Goal: Task Accomplishment & Management: Manage account settings

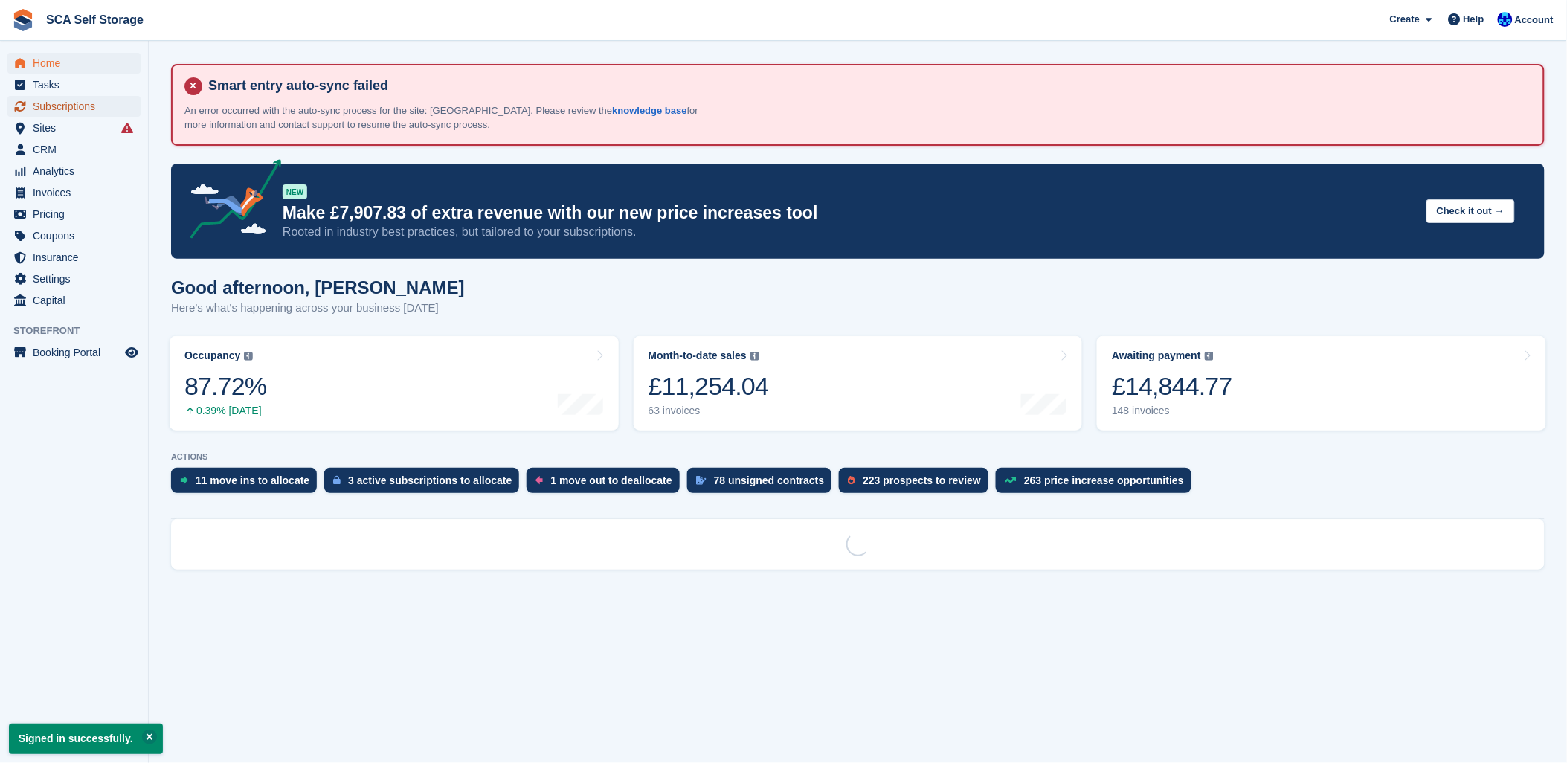
click at [132, 112] on link "Subscriptions" at bounding box center [73, 106] width 133 height 21
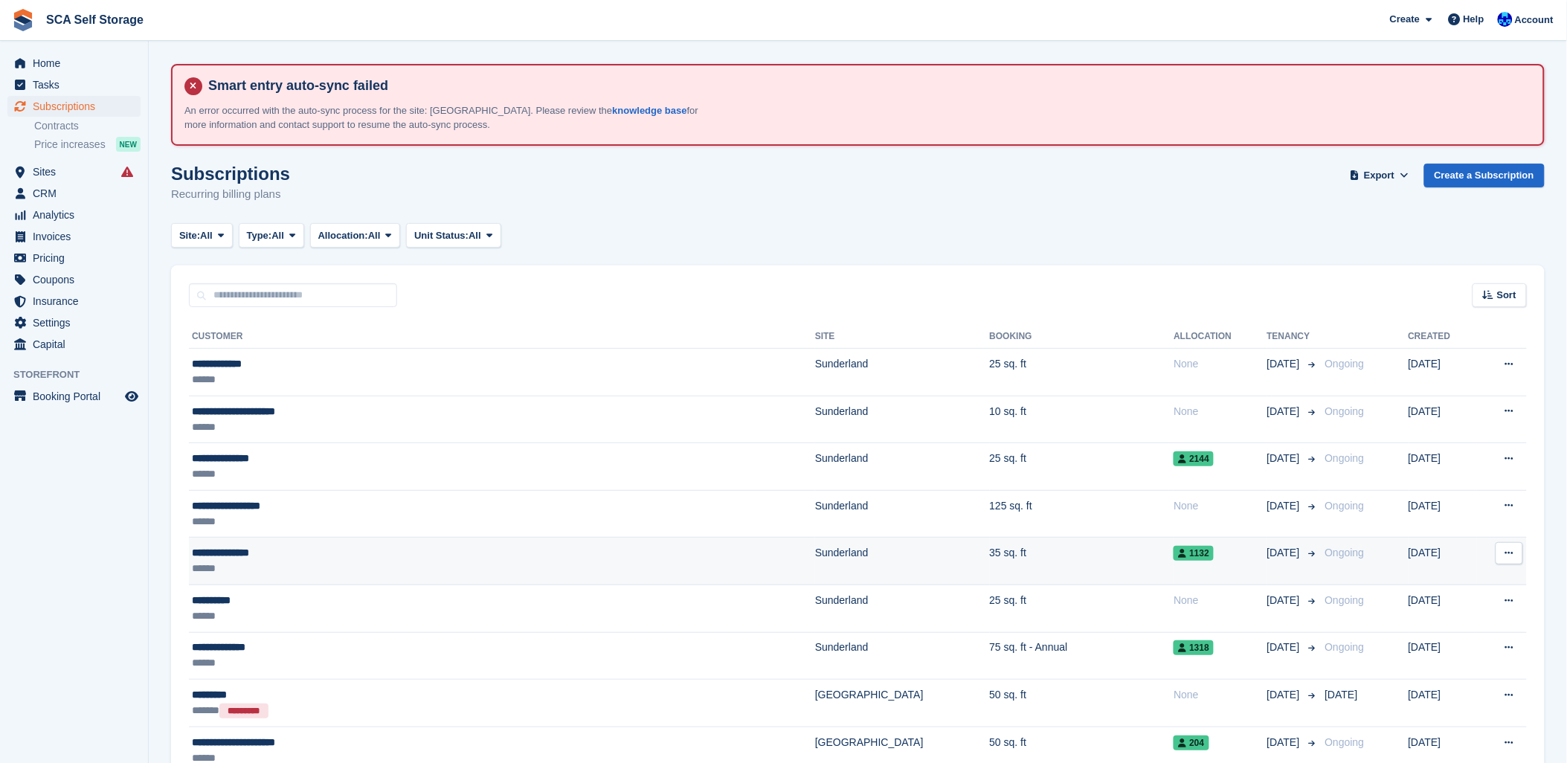
click at [387, 576] on td "**********" at bounding box center [502, 562] width 626 height 48
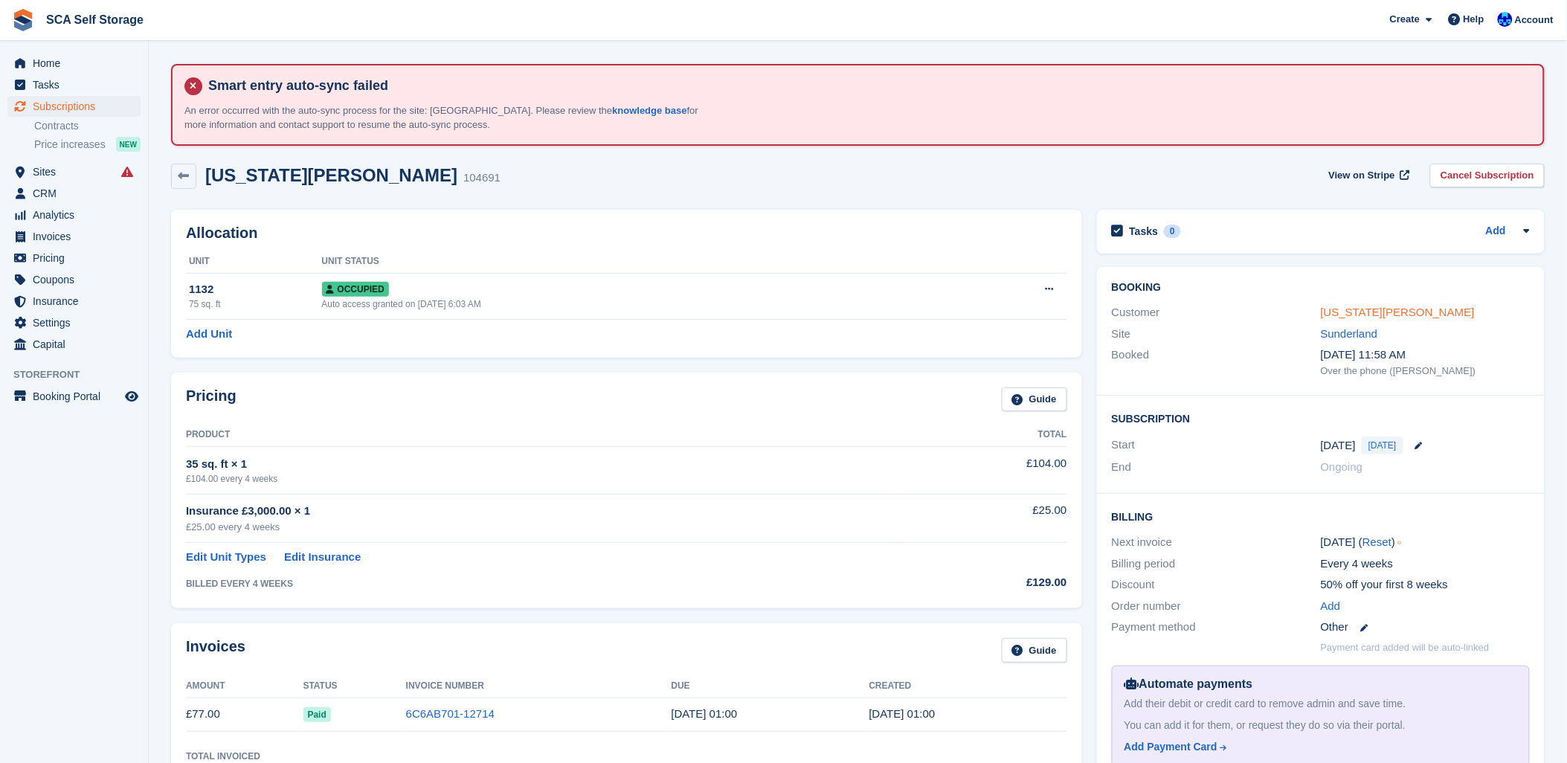
click at [1370, 311] on link "[US_STATE][PERSON_NAME]" at bounding box center [1398, 312] width 154 height 13
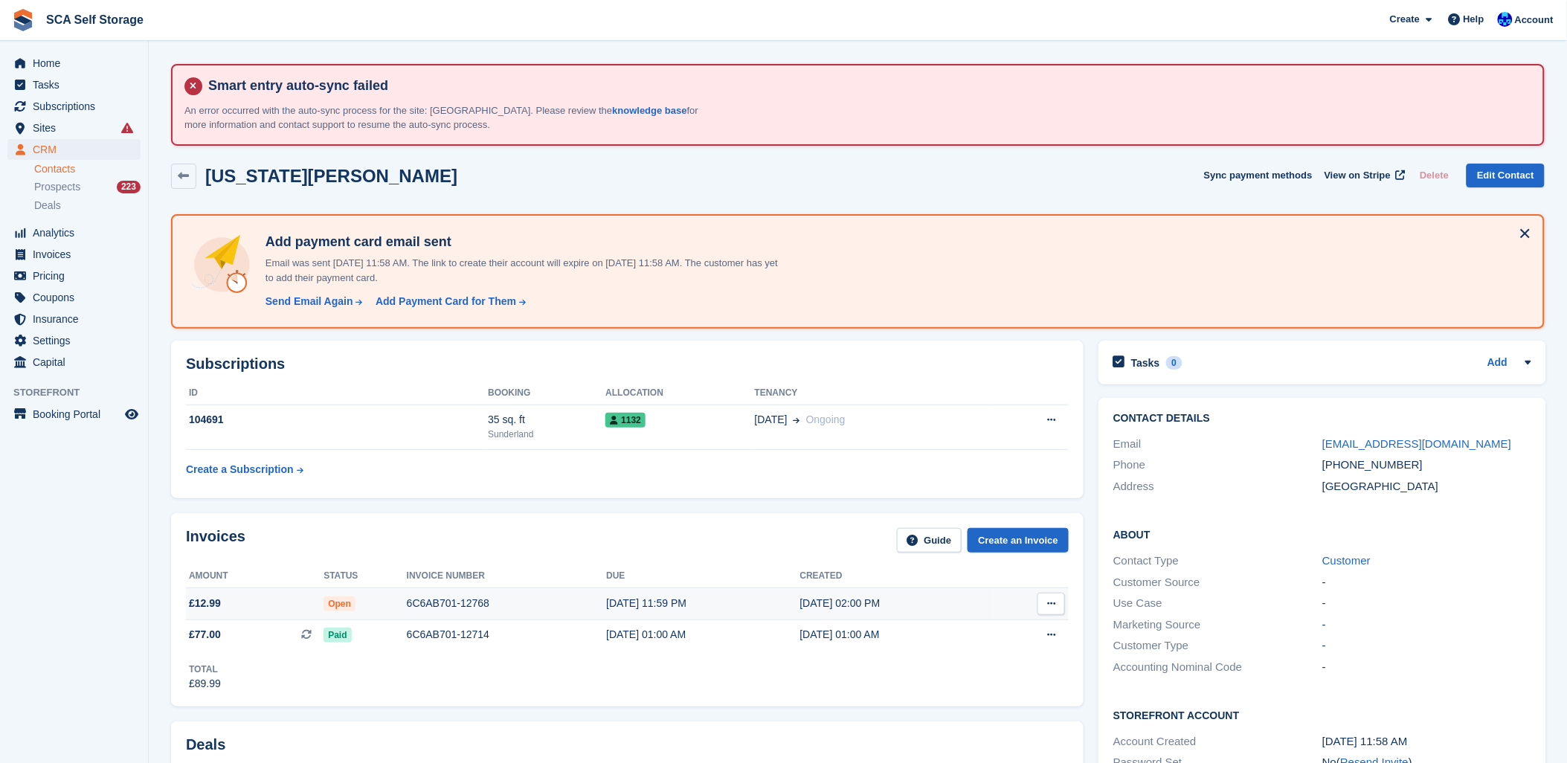
click at [431, 606] on div "6C6AB701-12768" at bounding box center [507, 604] width 200 height 16
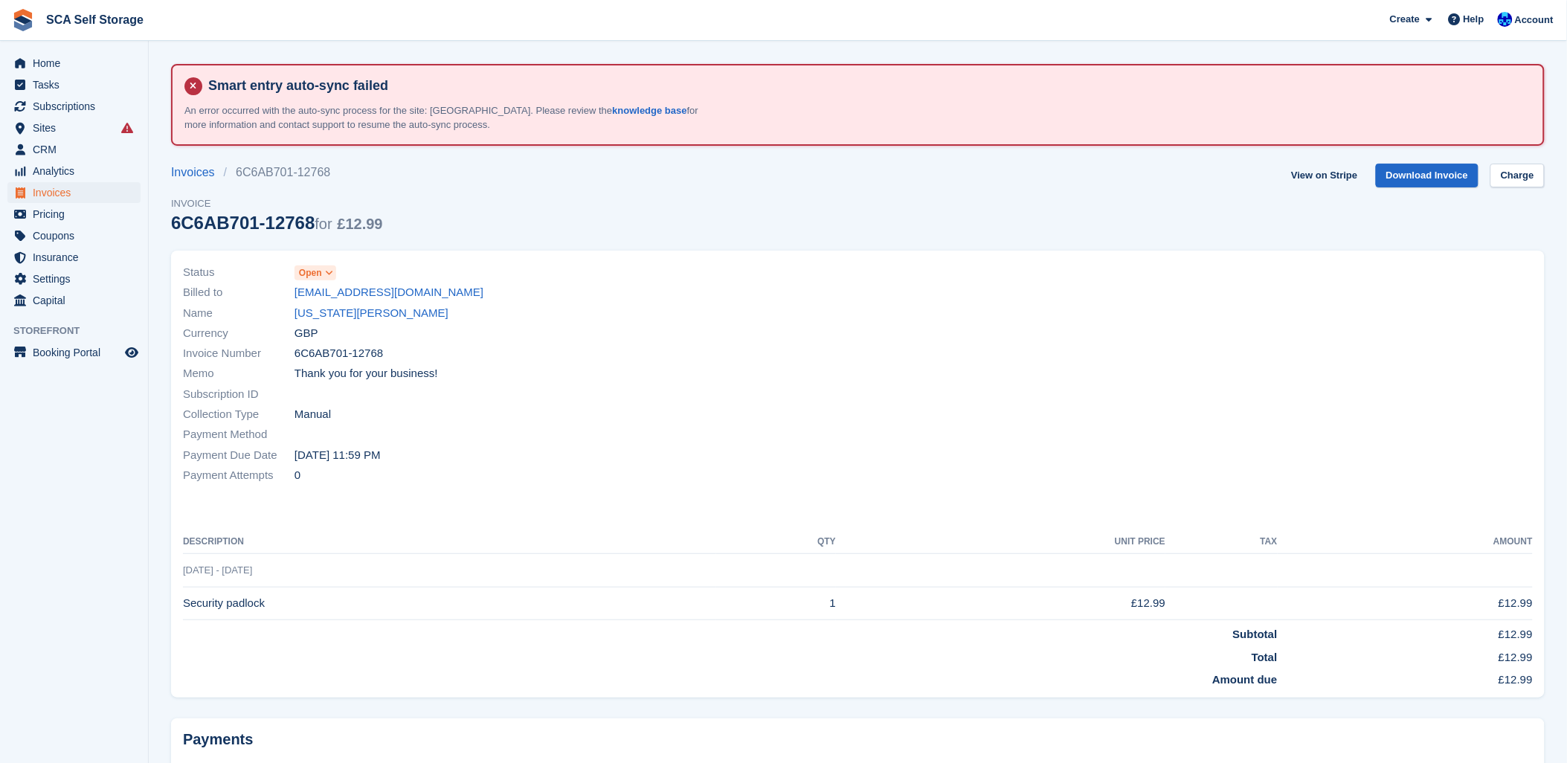
click at [330, 277] on span at bounding box center [329, 273] width 12 height 12
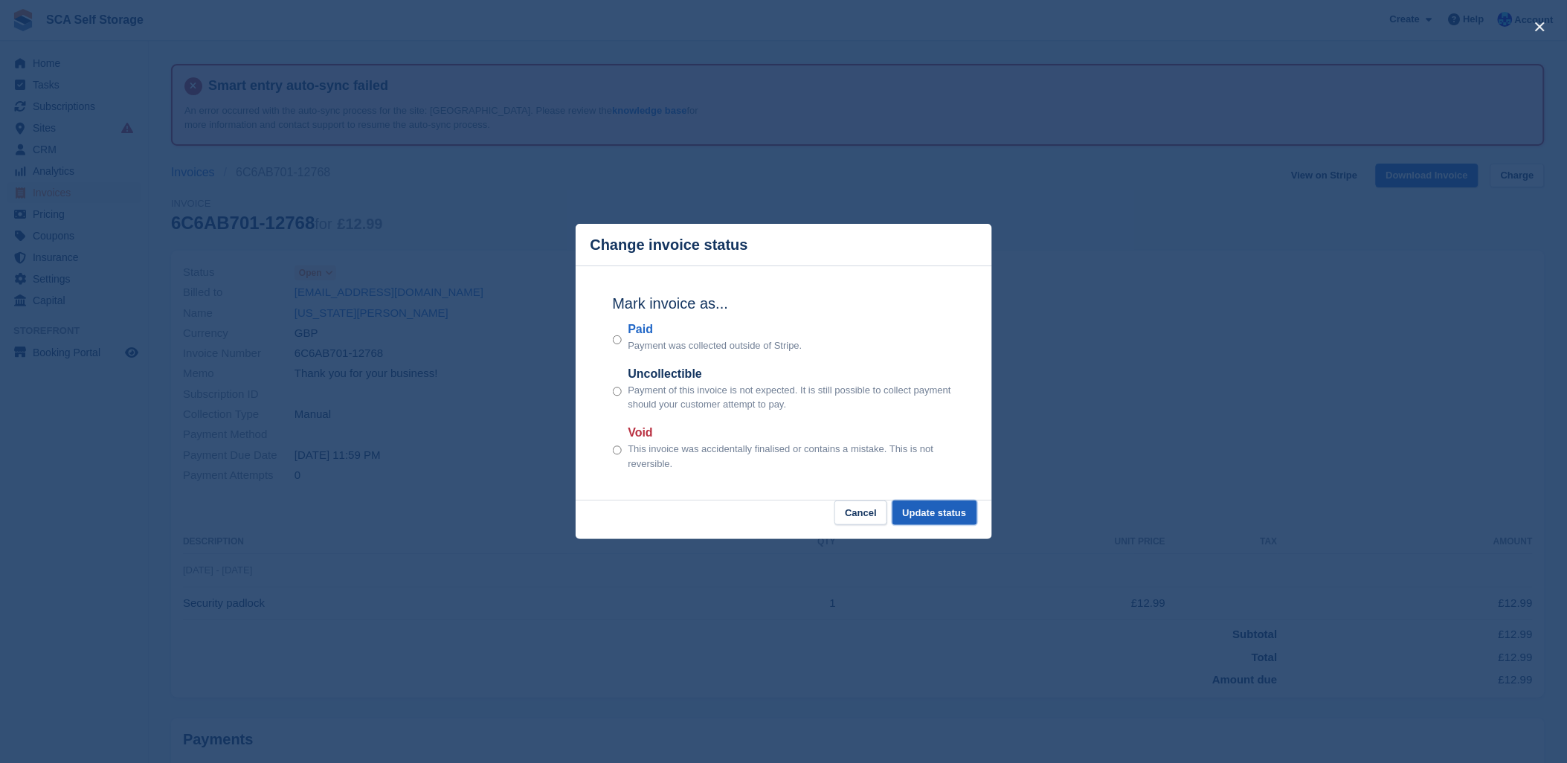
click at [948, 515] on button "Update status" at bounding box center [934, 512] width 85 height 25
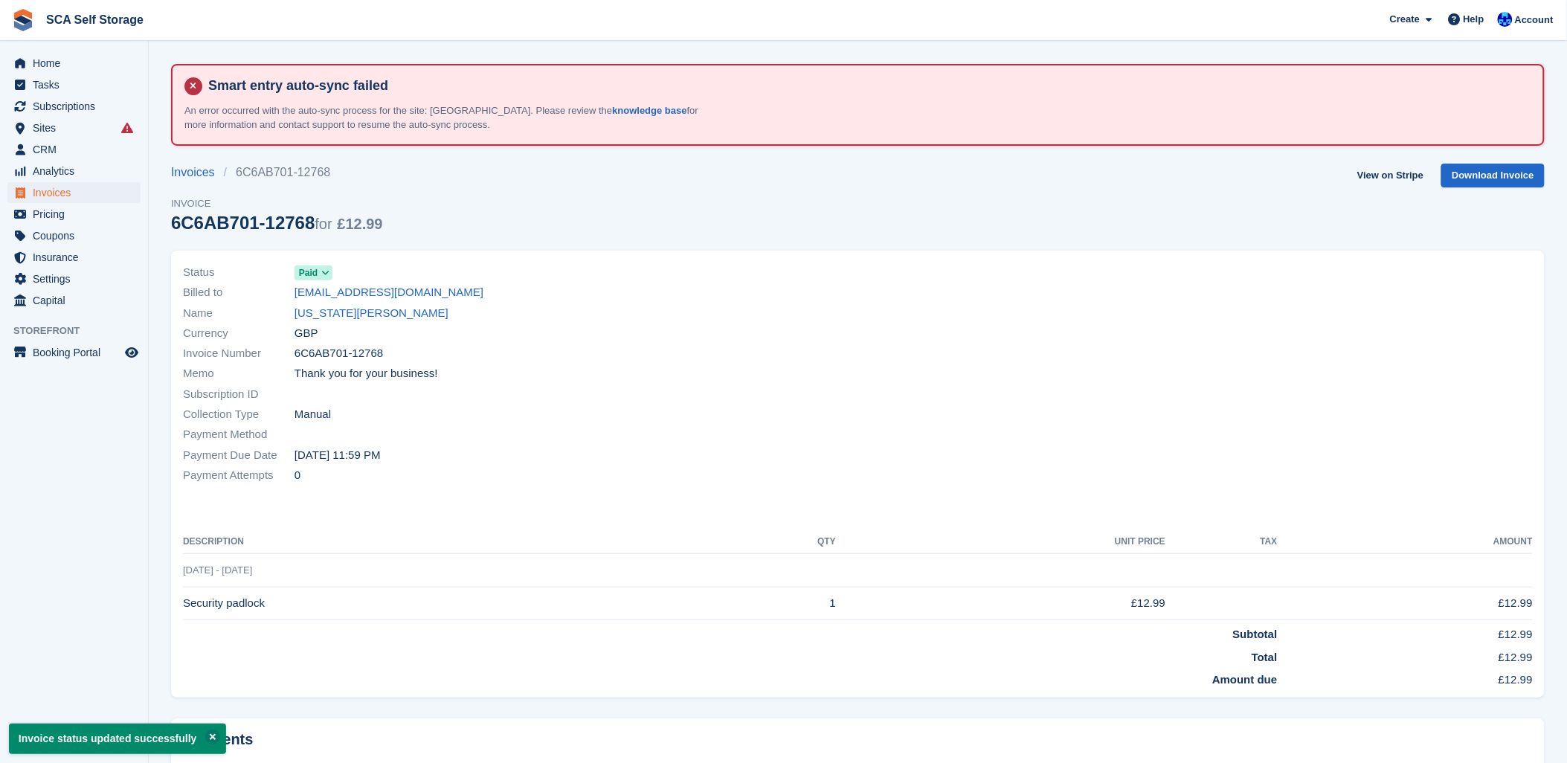
drag, startPoint x: 944, startPoint y: 469, endPoint x: 935, endPoint y: 449, distance: 22.0
click at [941, 463] on div at bounding box center [1200, 374] width 684 height 241
drag, startPoint x: 1221, startPoint y: 388, endPoint x: 1163, endPoint y: 363, distance: 63.3
click at [1163, 363] on div at bounding box center [1200, 374] width 684 height 241
click at [80, 105] on span "Subscriptions" at bounding box center [77, 106] width 89 height 21
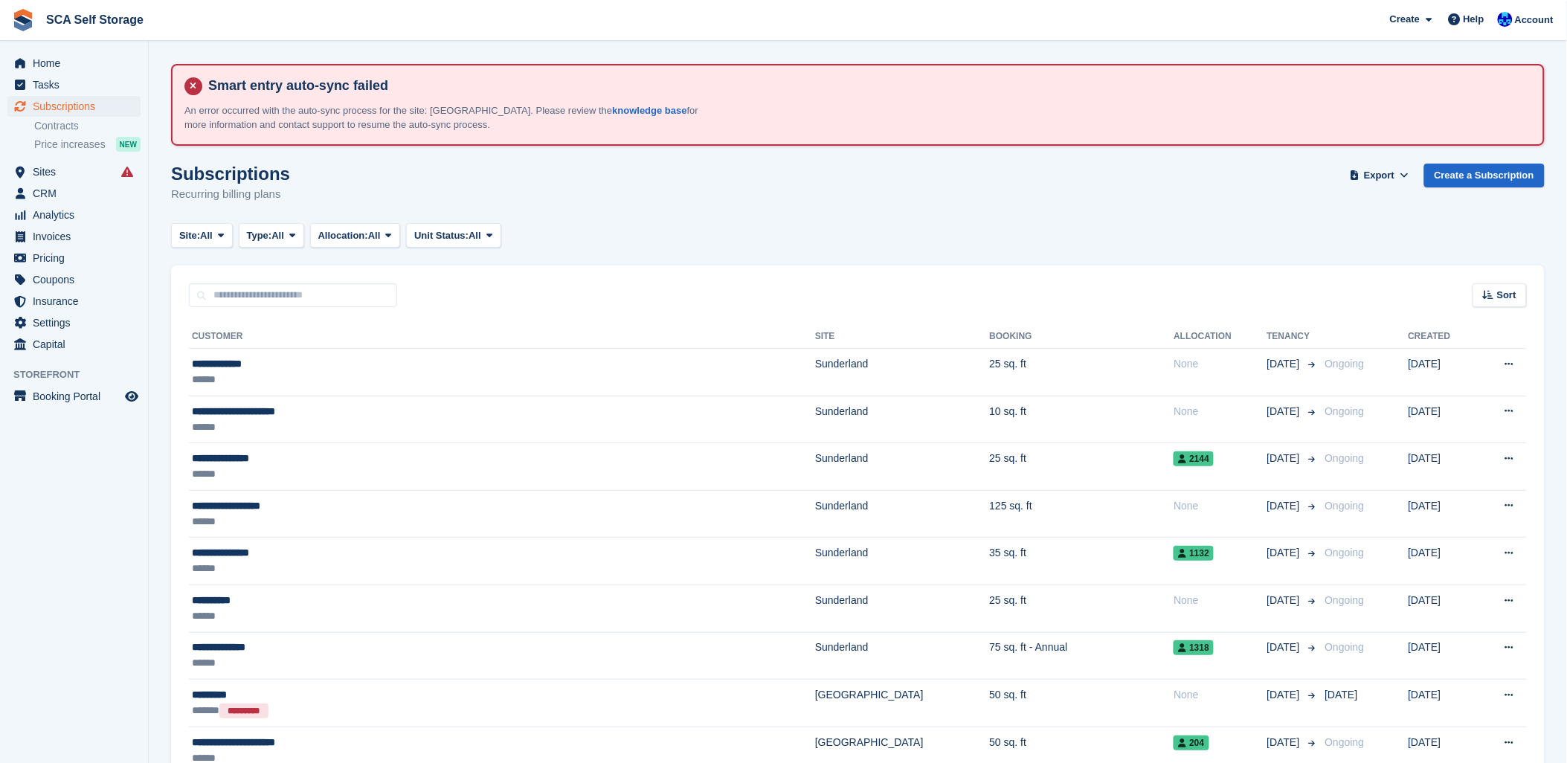
click at [732, 217] on div "Subscriptions Recurring billing plans Export Export Subscriptions Export a CSV …" at bounding box center [857, 192] width 1373 height 57
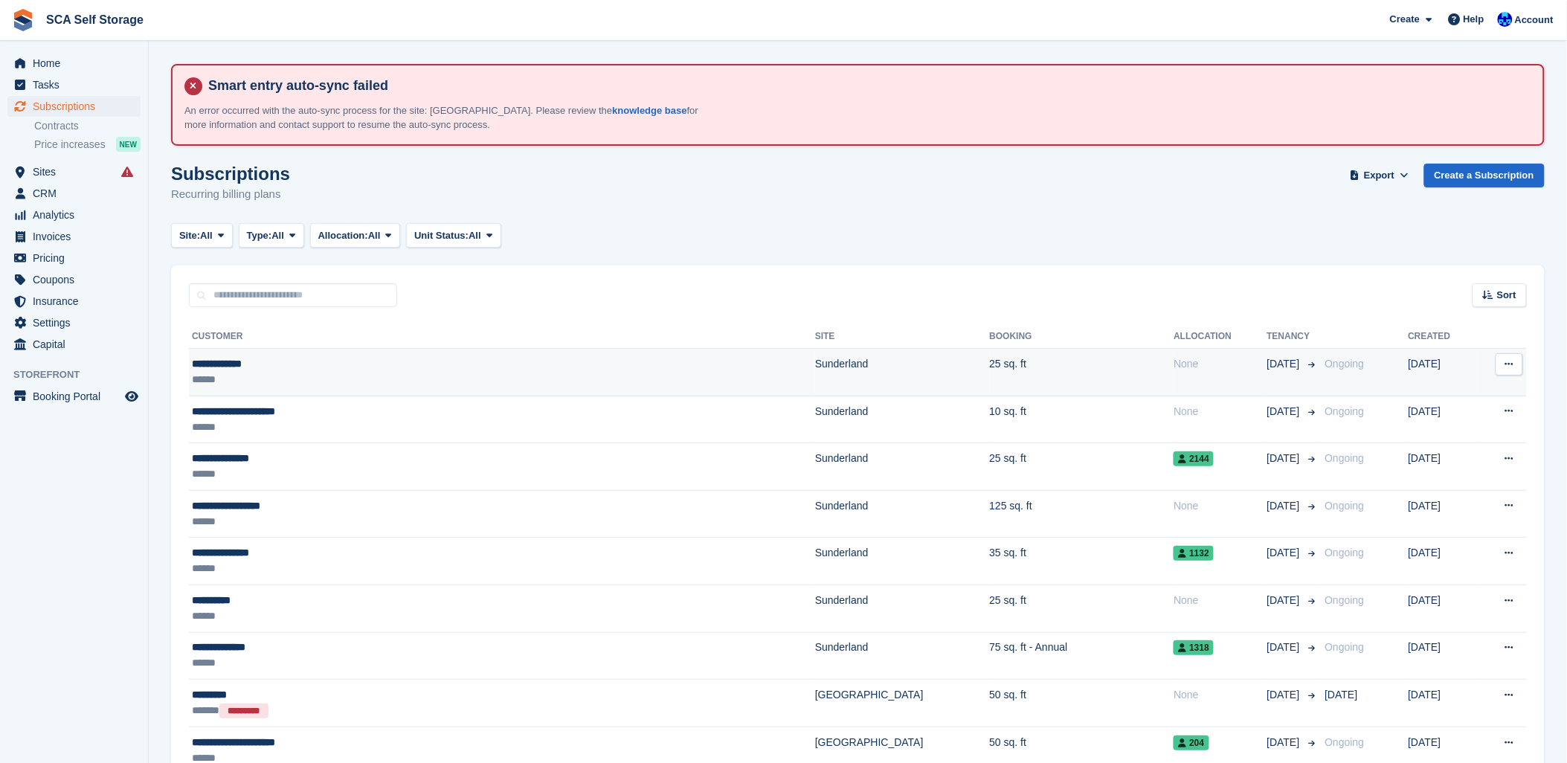
click at [477, 387] on td "**********" at bounding box center [502, 373] width 626 height 48
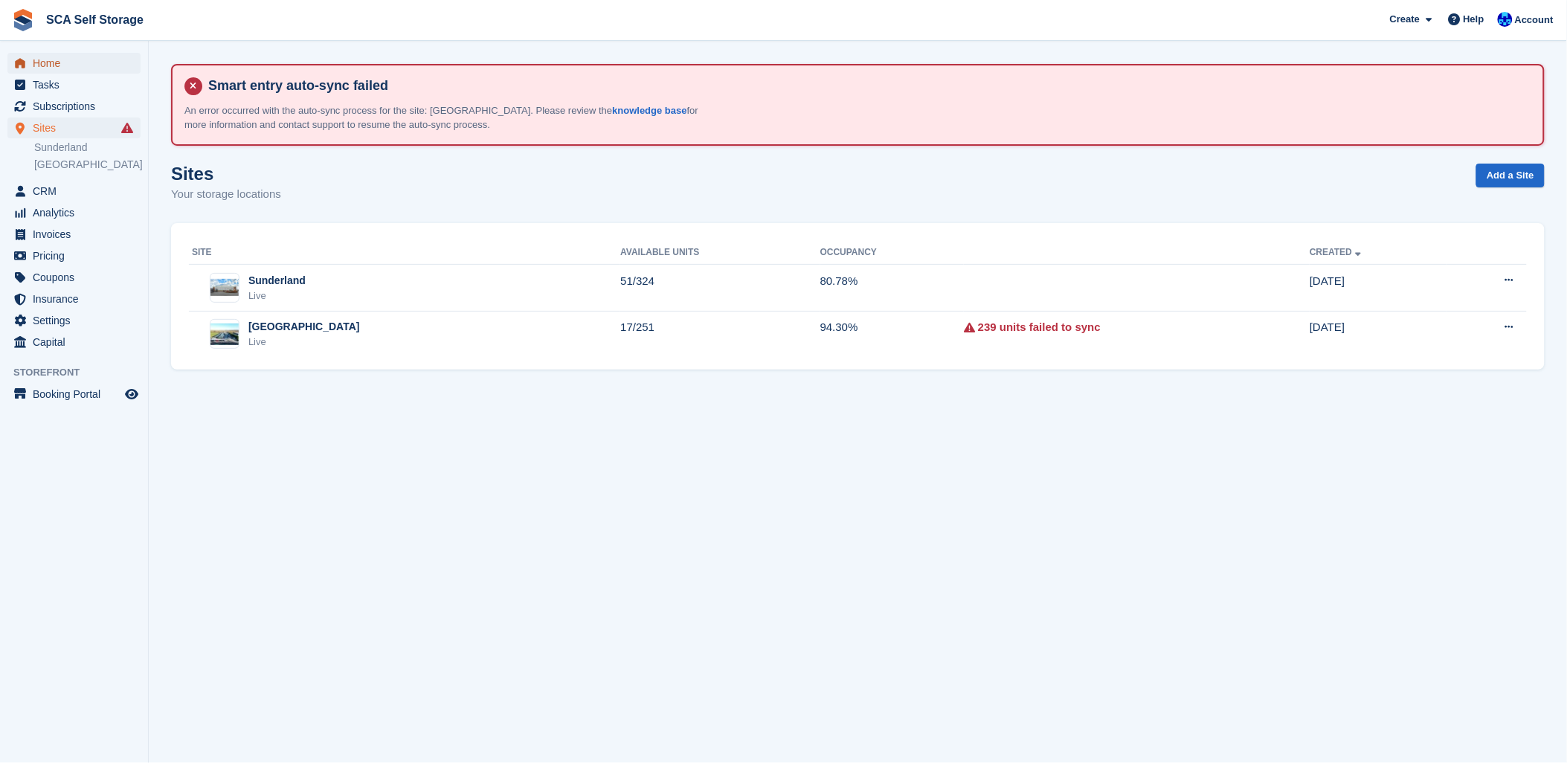
click at [30, 53] on link "Home" at bounding box center [73, 63] width 133 height 21
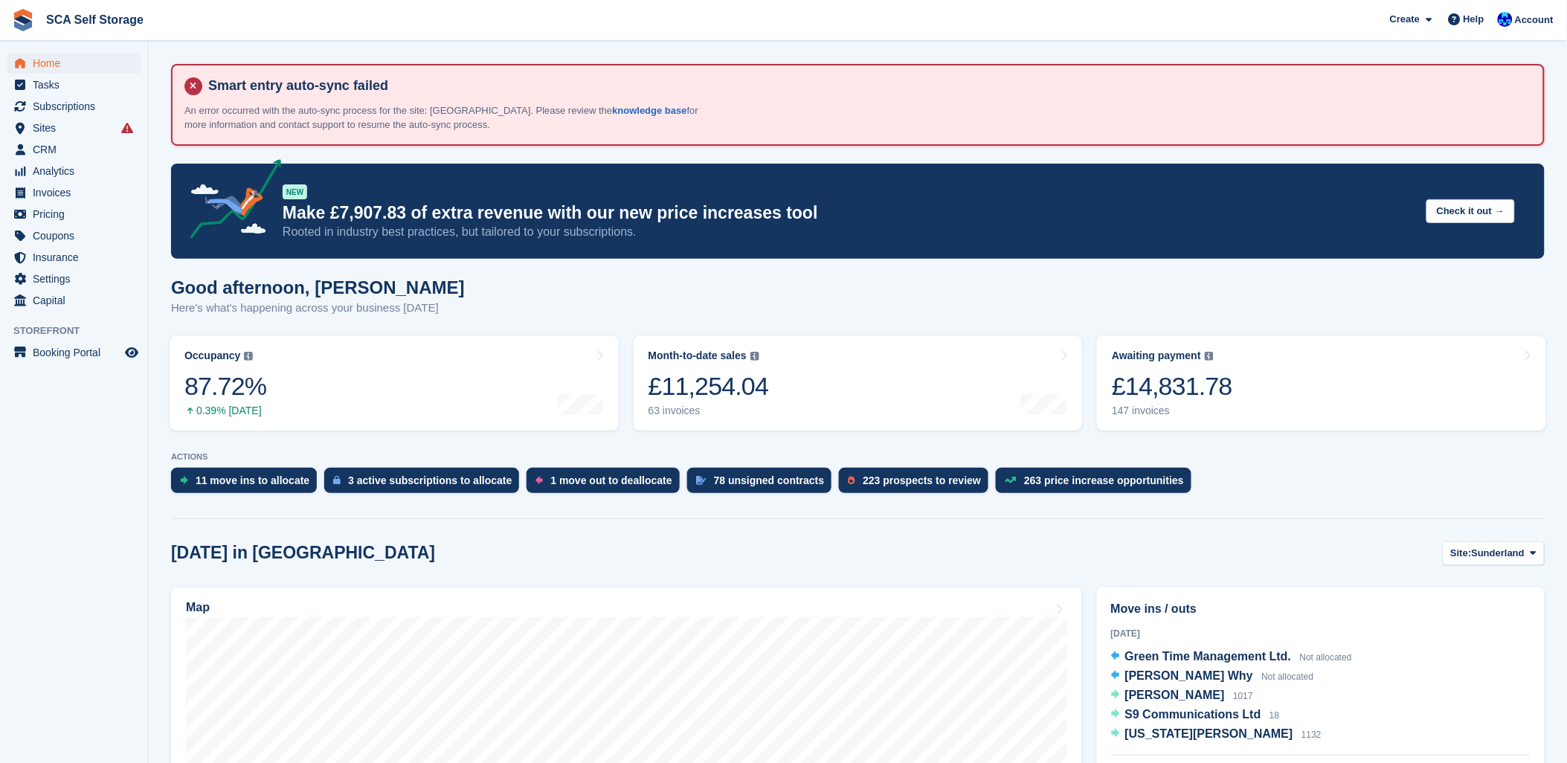
click at [1553, 22] on span "Account" at bounding box center [1534, 20] width 39 height 15
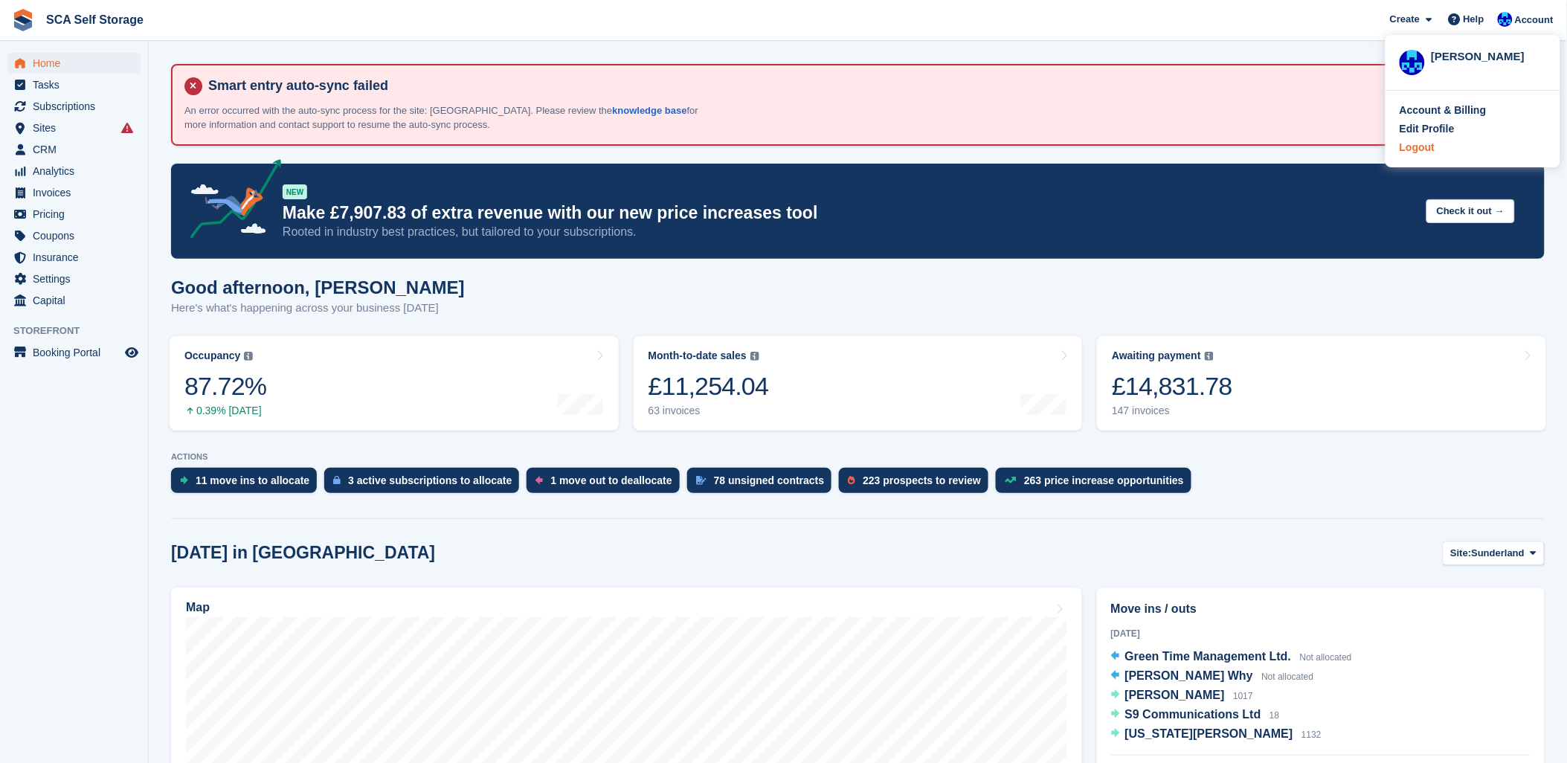
click at [1418, 149] on div "Logout" at bounding box center [1417, 148] width 35 height 16
